Goal: Task Accomplishment & Management: Manage account settings

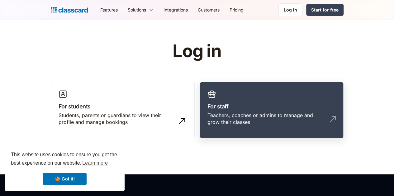
drag, startPoint x: 279, startPoint y: 91, endPoint x: 277, endPoint y: 88, distance: 3.4
click at [279, 91] on link "For staff Teachers, coaches or admins to manage and grow their classes" at bounding box center [271, 110] width 144 height 57
